Goal: Task Accomplishment & Management: Manage account settings

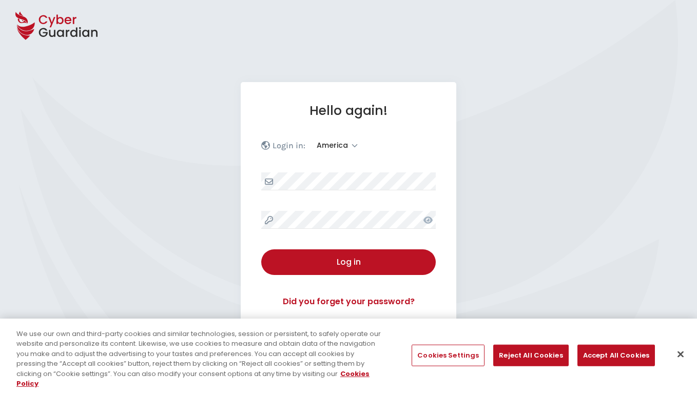
select select "America"
select select "English"
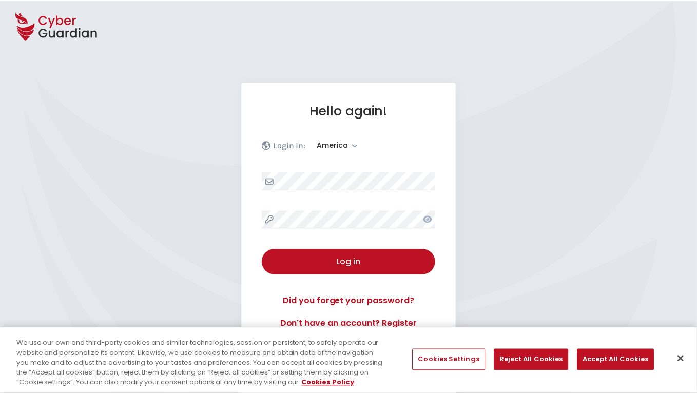
scroll to position [134, 0]
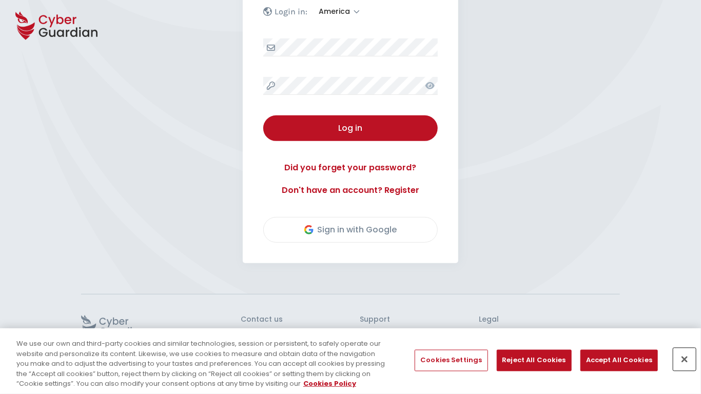
click at [684, 360] on button "Close" at bounding box center [684, 359] width 23 height 23
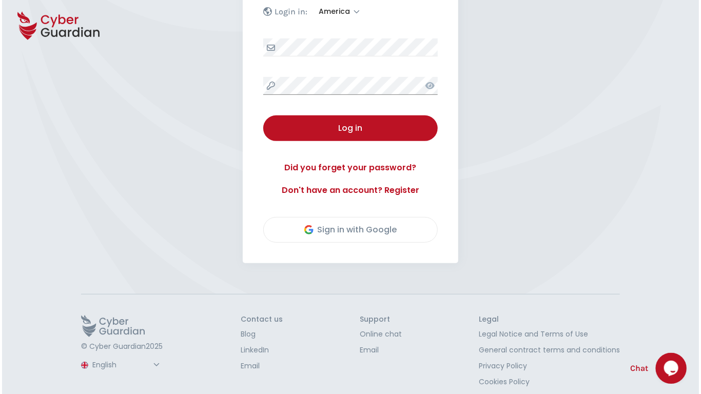
scroll to position [143, 0]
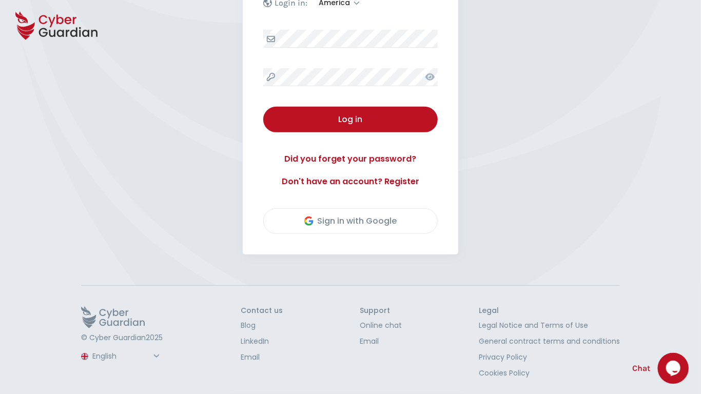
click at [263, 107] on button "Log in" at bounding box center [350, 120] width 174 height 26
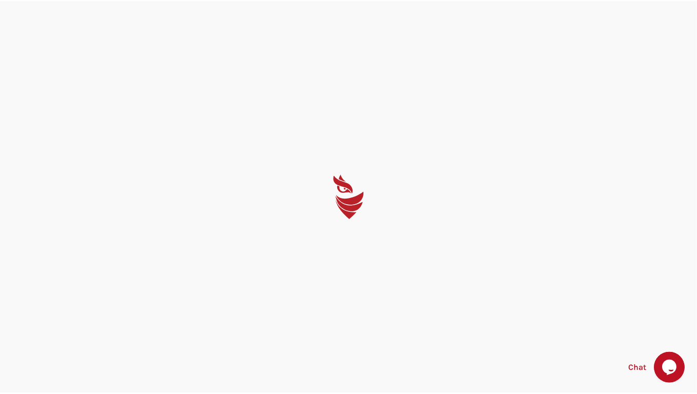
scroll to position [0, 0]
select select "English"
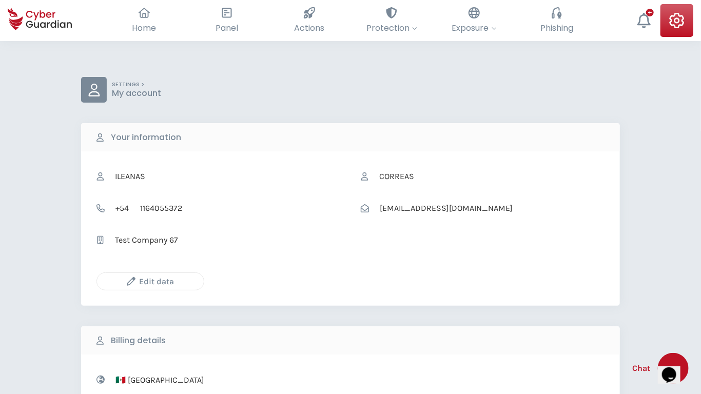
click at [131, 281] on icon "button" at bounding box center [131, 281] width 9 height 9
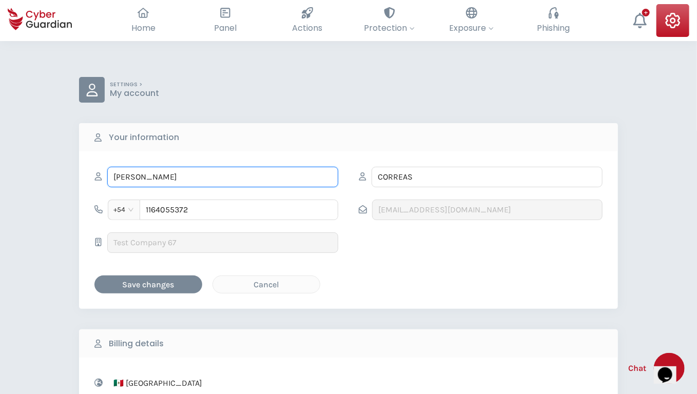
type input "Yvonne"
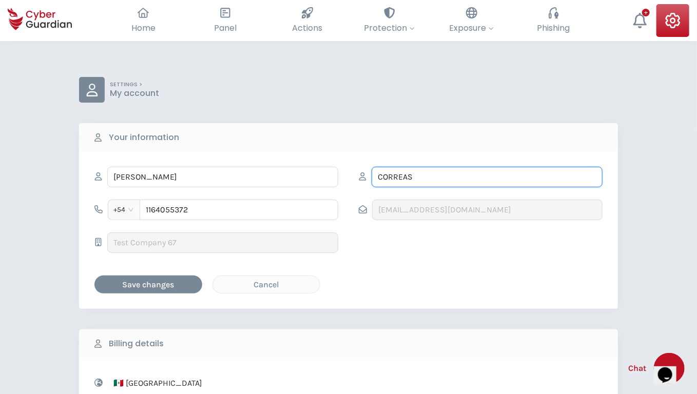
type input "Gerhold"
